Goal: Use online tool/utility: Utilize a website feature to perform a specific function

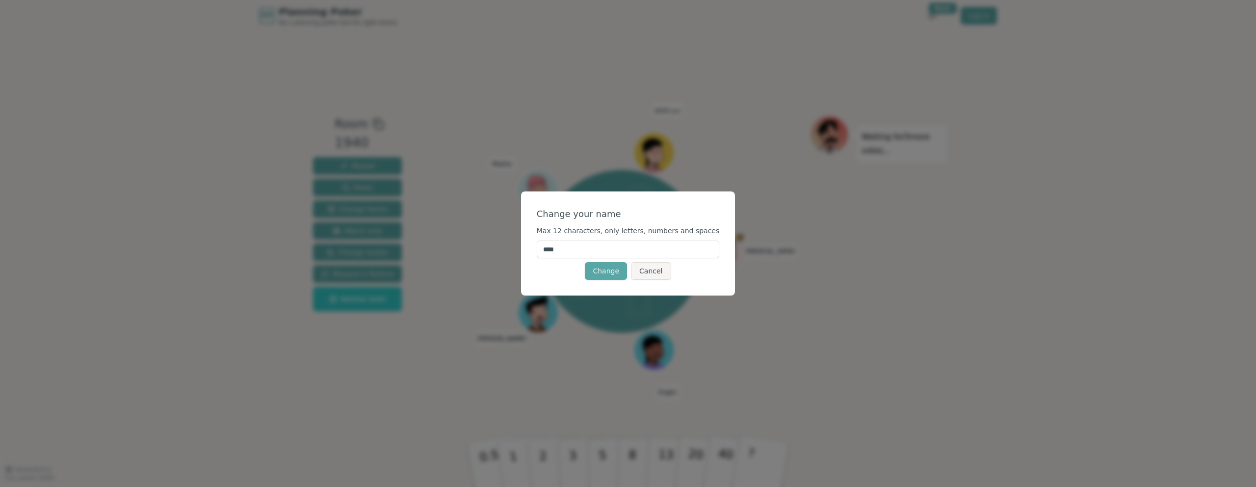
click at [588, 253] on input "****" at bounding box center [628, 249] width 183 height 18
type input "*********"
click at [615, 269] on button "Change" at bounding box center [606, 271] width 42 height 18
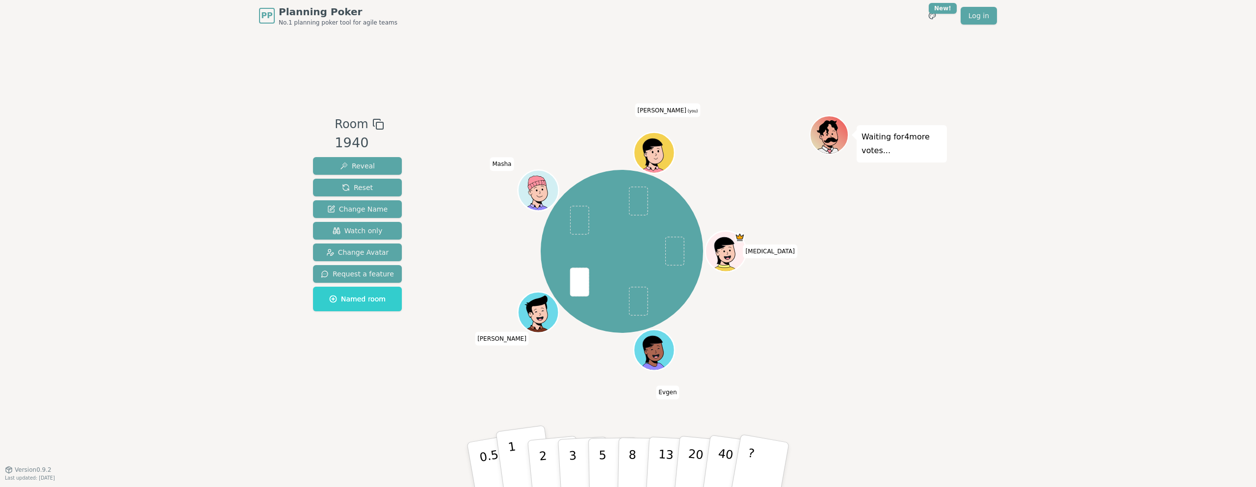
click at [516, 455] on button "1" at bounding box center [525, 465] width 58 height 80
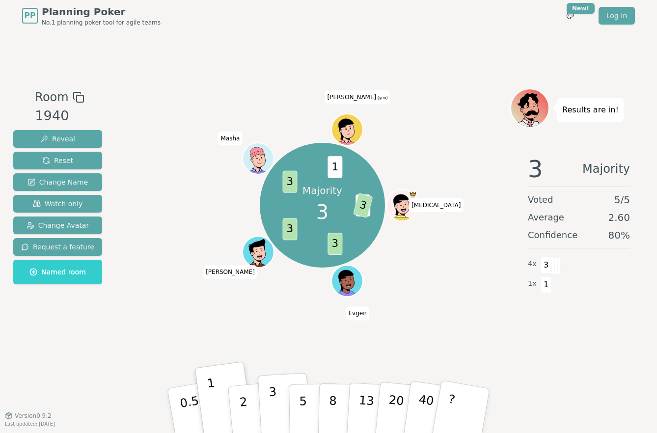
click at [273, 400] on p "3" at bounding box center [273, 411] width 11 height 53
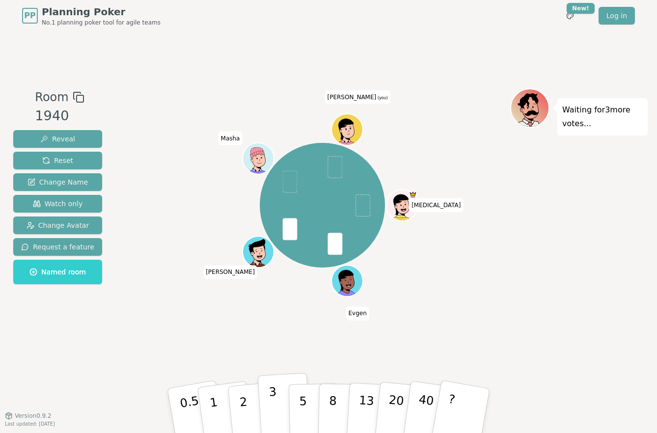
click at [273, 404] on p "3" at bounding box center [273, 411] width 11 height 53
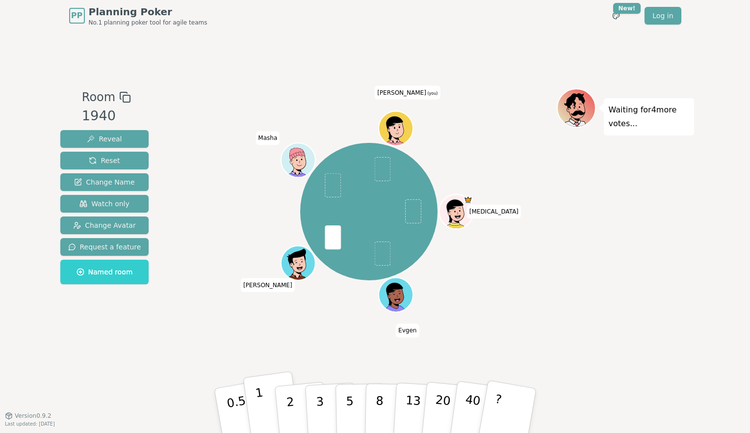
click at [265, 399] on button "1" at bounding box center [272, 411] width 58 height 80
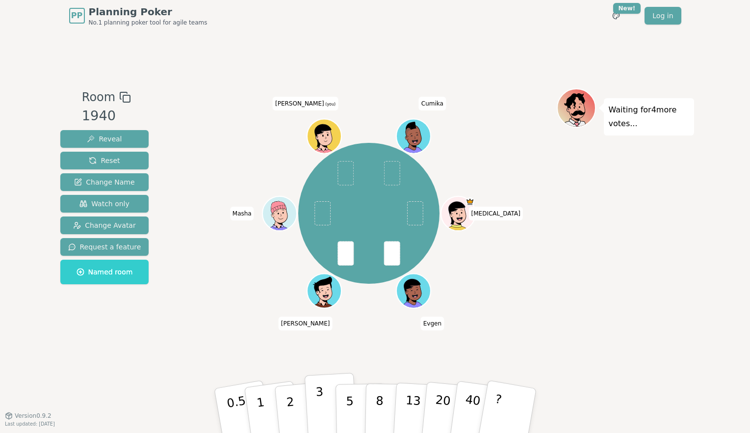
click at [319, 400] on p "3" at bounding box center [320, 411] width 11 height 53
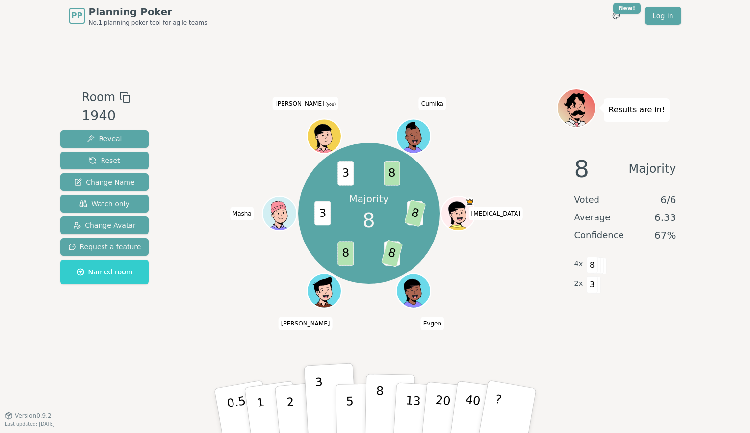
click at [381, 395] on p "8" at bounding box center [379, 410] width 8 height 53
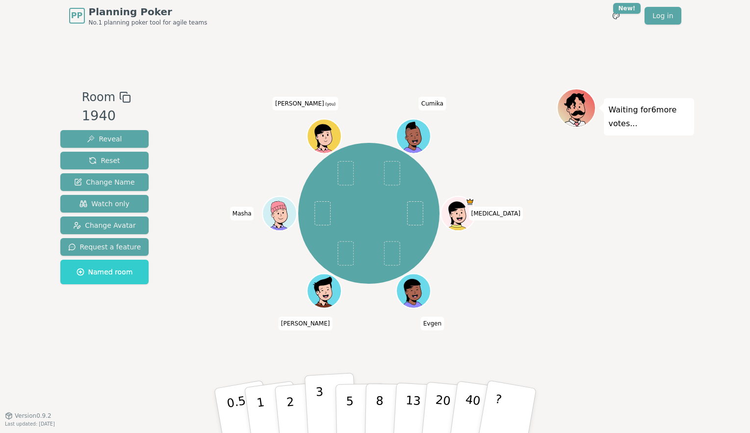
click at [318, 390] on p "3" at bounding box center [320, 411] width 11 height 53
click at [322, 400] on p "3" at bounding box center [320, 411] width 11 height 53
